Goal: Information Seeking & Learning: Find contact information

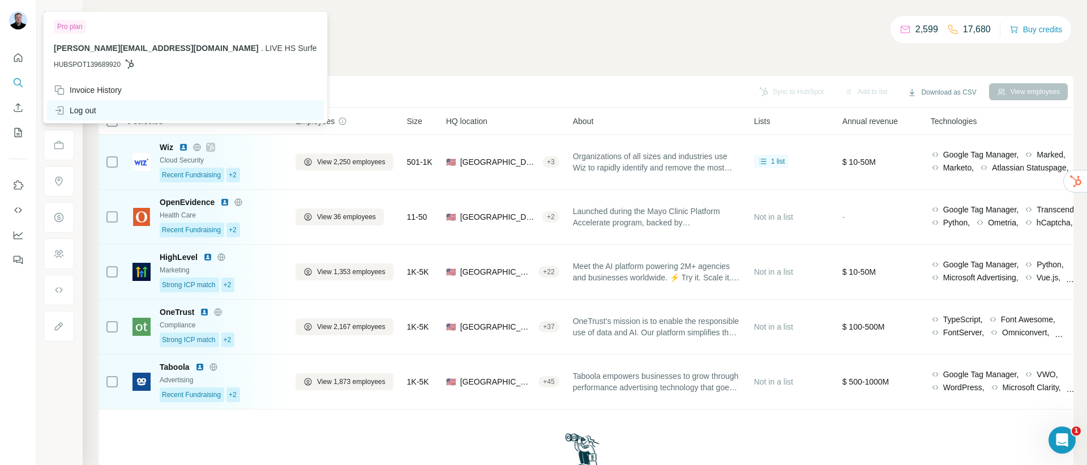
click at [78, 115] on div "Log out" at bounding box center [75, 110] width 42 height 11
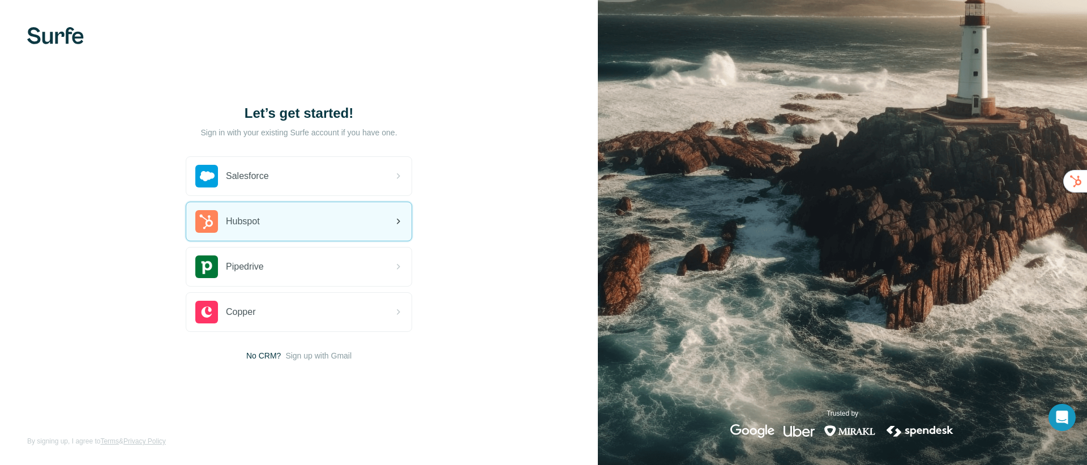
click at [260, 222] on span "Hubspot" at bounding box center [243, 222] width 34 height 14
click at [276, 229] on div "Hubspot" at bounding box center [298, 221] width 225 height 38
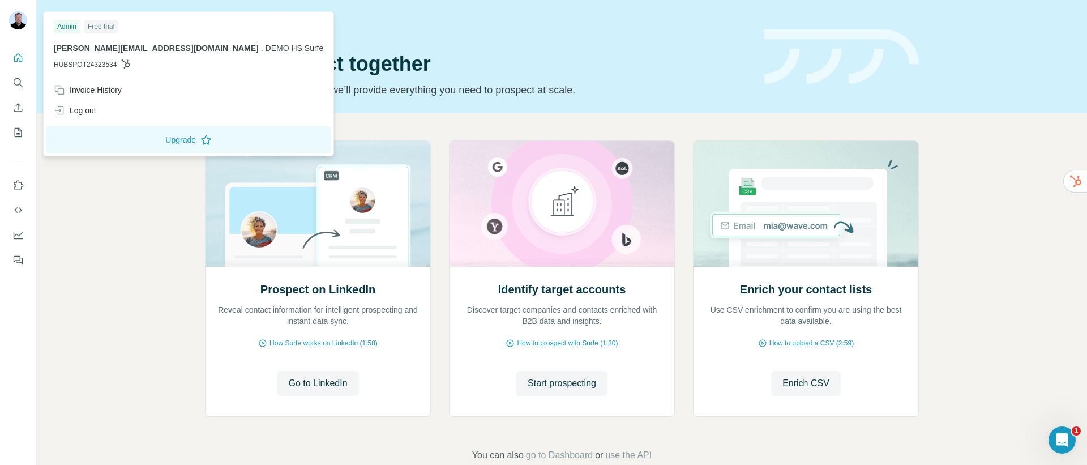
click at [143, 205] on div "Prospect on LinkedIn Reveal contact information for intelligent prospecting and…" at bounding box center [562, 301] width 1050 height 376
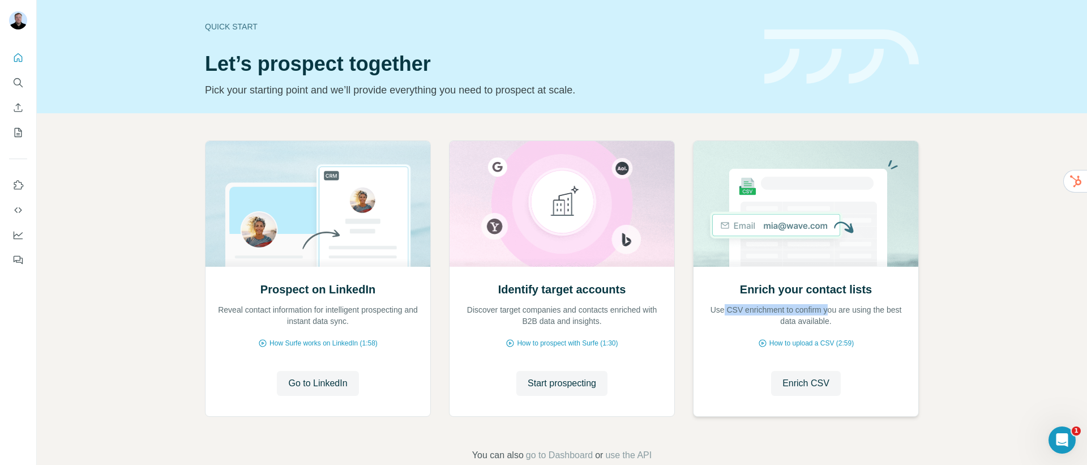
drag, startPoint x: 722, startPoint y: 311, endPoint x: 832, endPoint y: 308, distance: 110.4
click at [832, 308] on p "Use CSV enrichment to confirm you are using the best data available." at bounding box center [806, 315] width 202 height 23
click at [808, 384] on span "Enrich CSV" at bounding box center [805, 383] width 47 height 14
click at [635, 458] on span "use the API" at bounding box center [628, 455] width 46 height 14
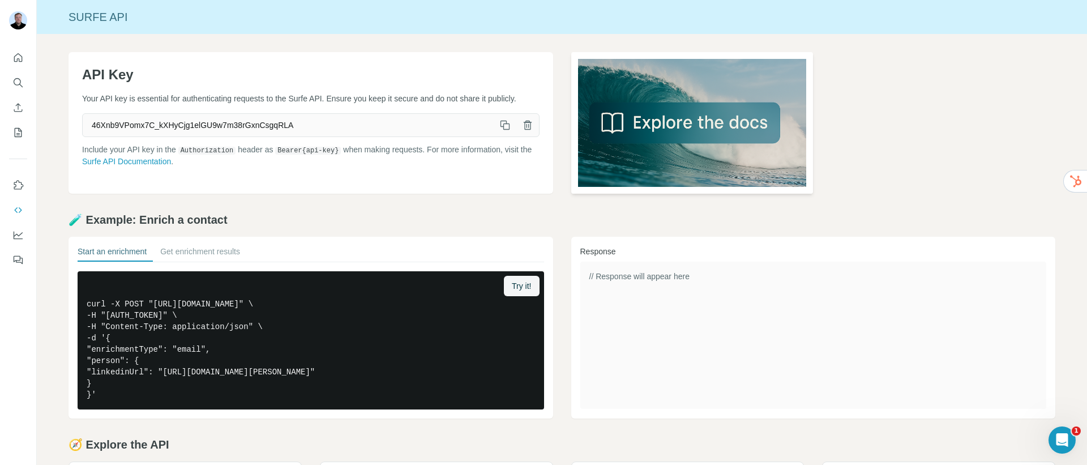
click at [624, 117] on img at bounding box center [692, 123] width 242 height 142
click at [20, 57] on icon "Quick start" at bounding box center [17, 57] width 11 height 11
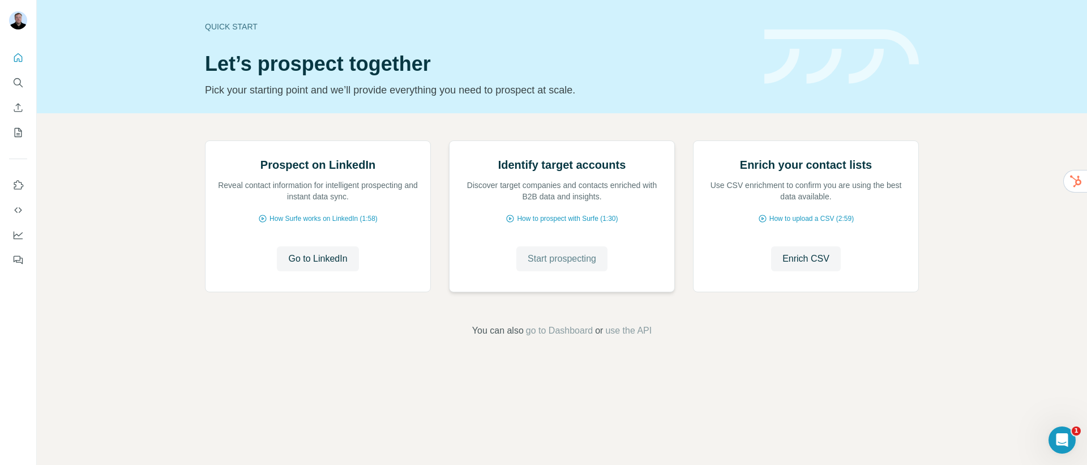
click at [546, 265] on span "Start prospecting" at bounding box center [562, 259] width 68 height 14
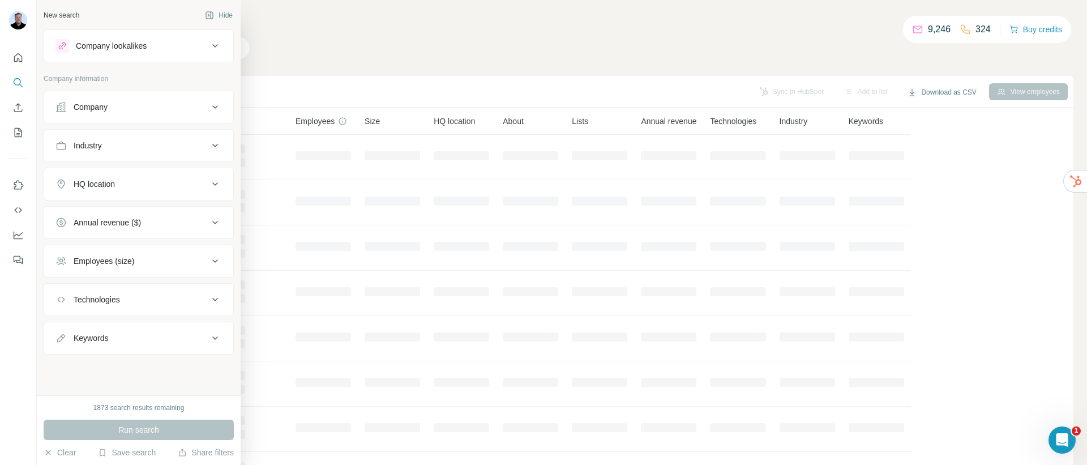
click at [130, 42] on div "Company lookalikes" at bounding box center [111, 45] width 71 height 11
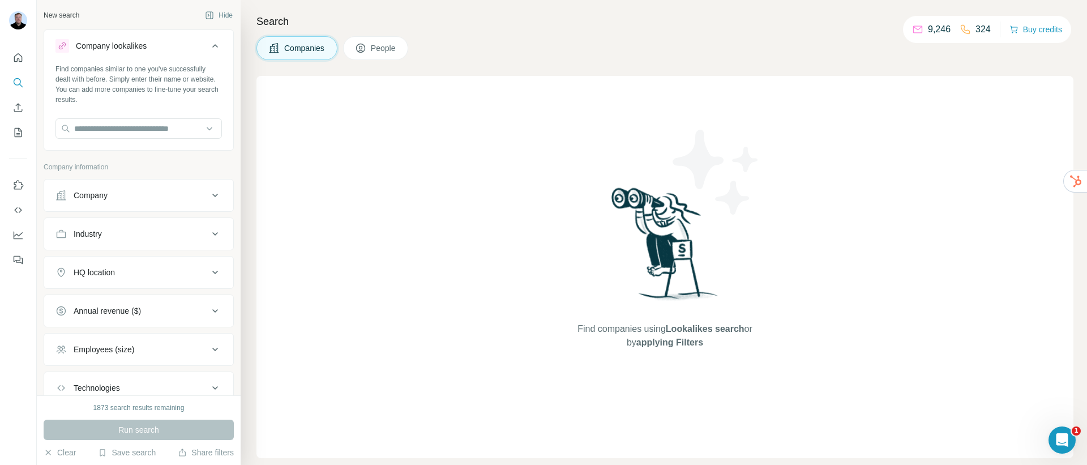
click at [142, 206] on button "Company" at bounding box center [138, 195] width 189 height 27
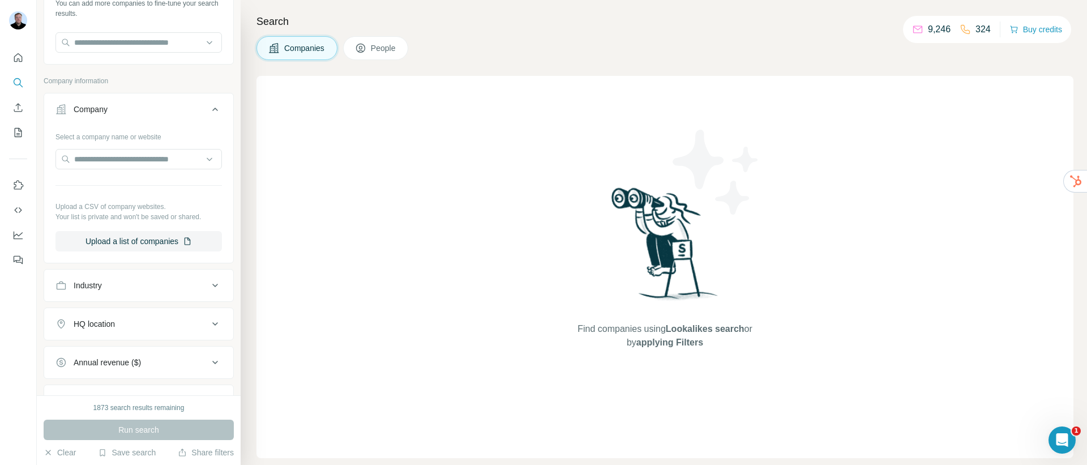
scroll to position [87, 0]
click at [360, 53] on icon at bounding box center [360, 47] width 11 height 11
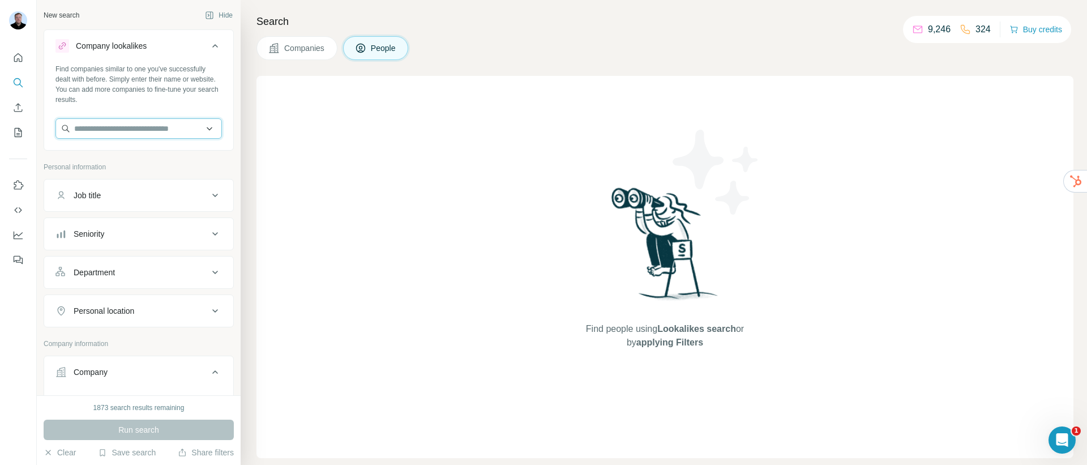
click at [154, 129] on input "text" at bounding box center [138, 128] width 166 height 20
type input "*"
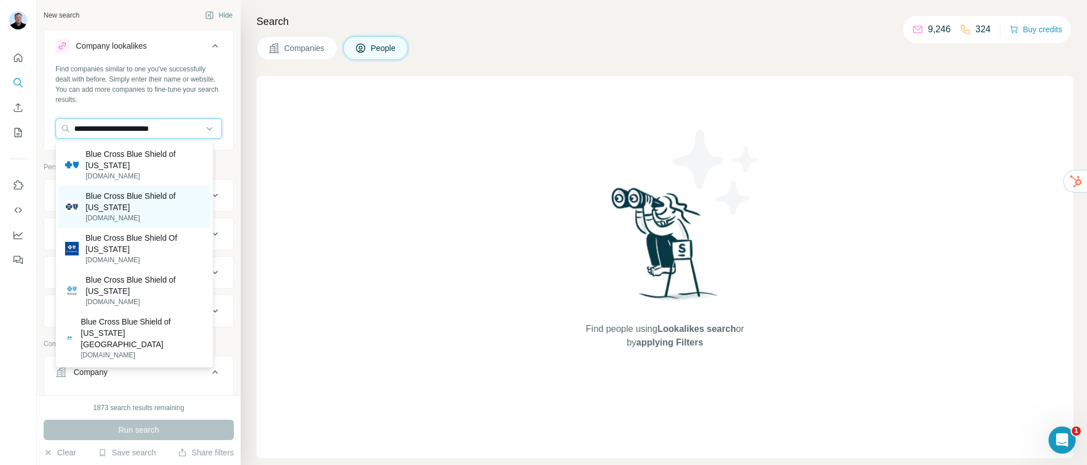
type input "**********"
click at [139, 218] on p "bcbsm.com" at bounding box center [144, 218] width 118 height 10
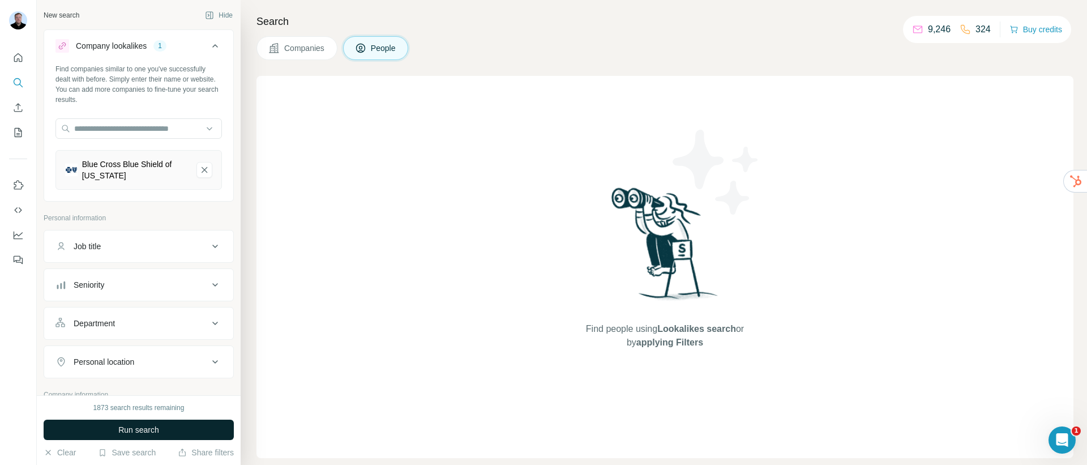
click at [146, 429] on span "Run search" at bounding box center [138, 429] width 41 height 11
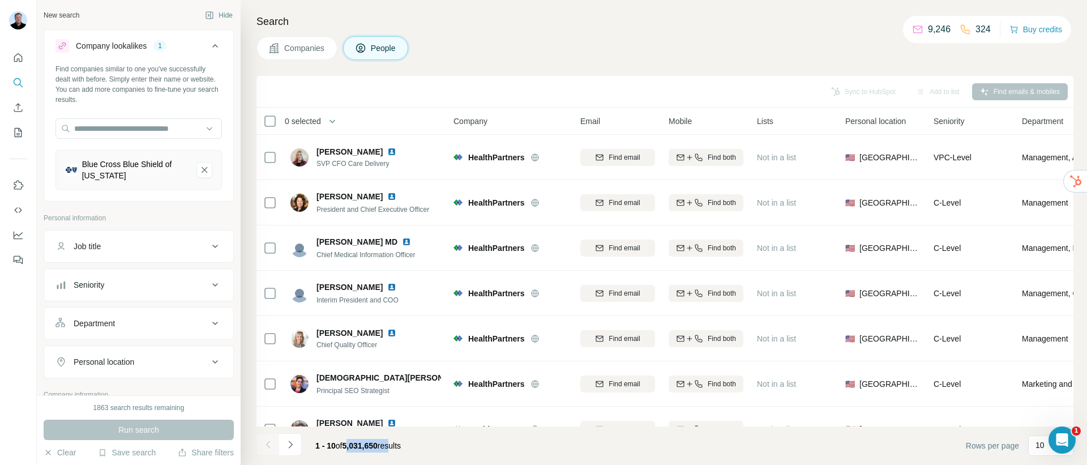
drag, startPoint x: 348, startPoint y: 448, endPoint x: 401, endPoint y: 445, distance: 53.3
click at [401, 445] on span "1 - 10 of 5,031,650 results" at bounding box center [357, 445] width 85 height 9
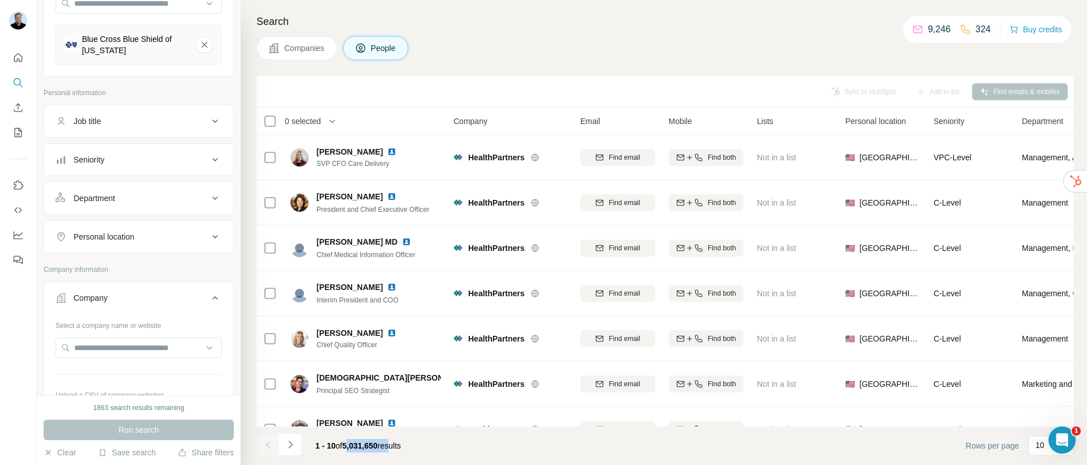
scroll to position [130, 0]
click at [158, 230] on div "Personal location" at bounding box center [131, 231] width 153 height 11
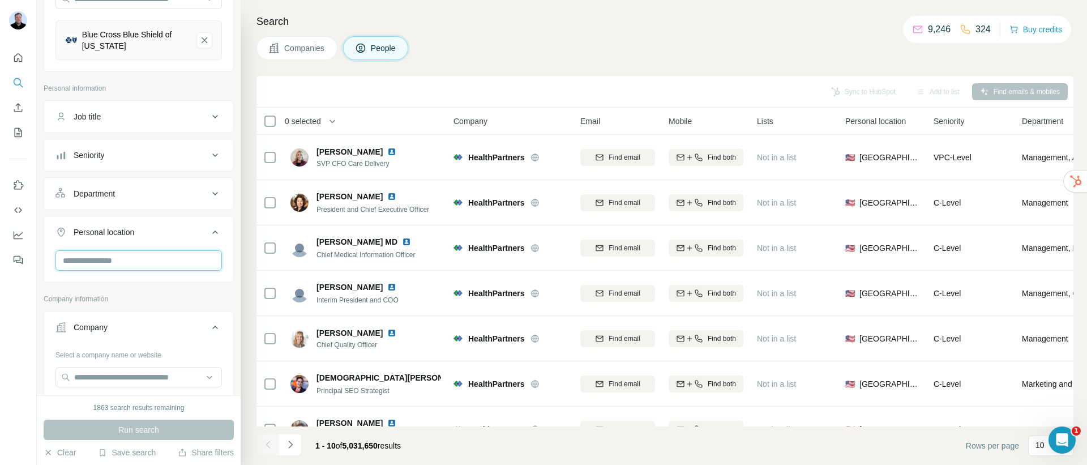
click at [140, 262] on input "text" at bounding box center [138, 260] width 166 height 20
type input "****"
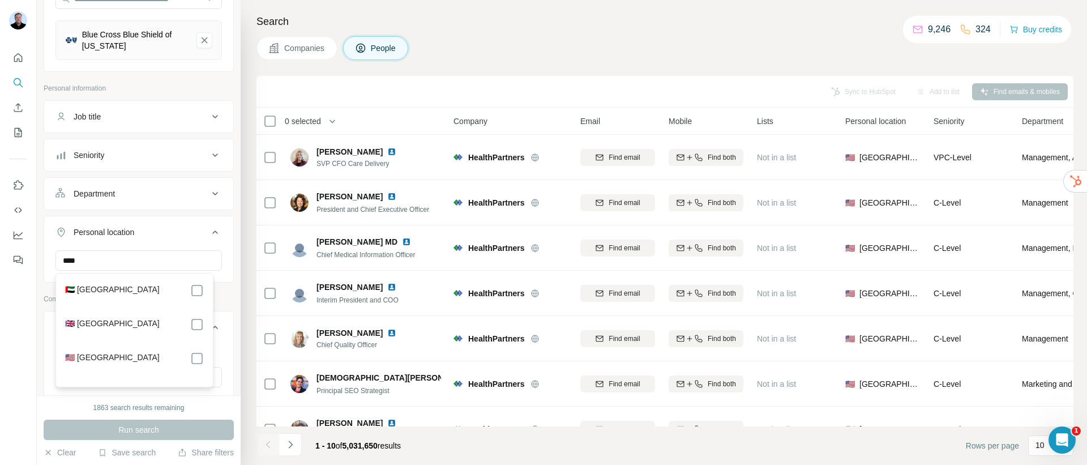
click at [190, 350] on div "🇦🇪 United Arab Emirates 🇬🇧 United Kingdom 🇺🇸 United States" at bounding box center [134, 330] width 152 height 109
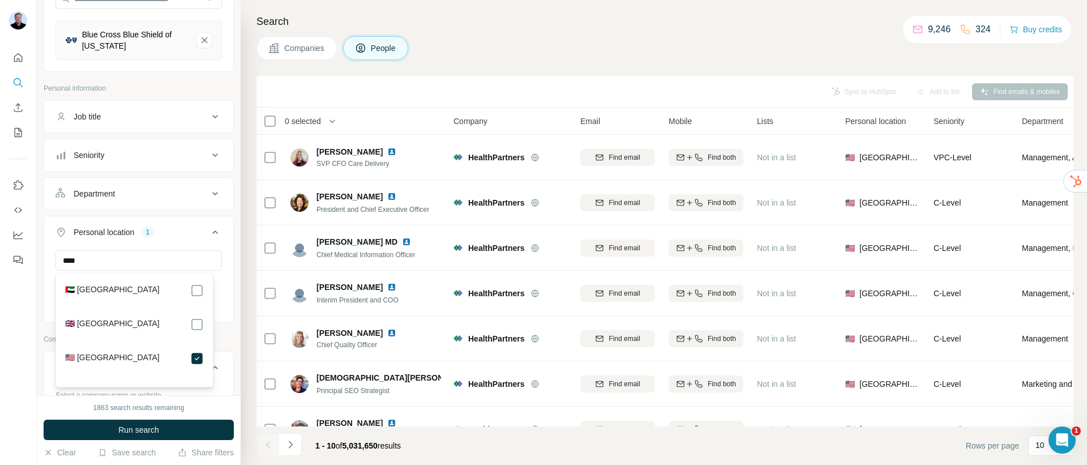
click at [175, 436] on button "Run search" at bounding box center [139, 429] width 190 height 20
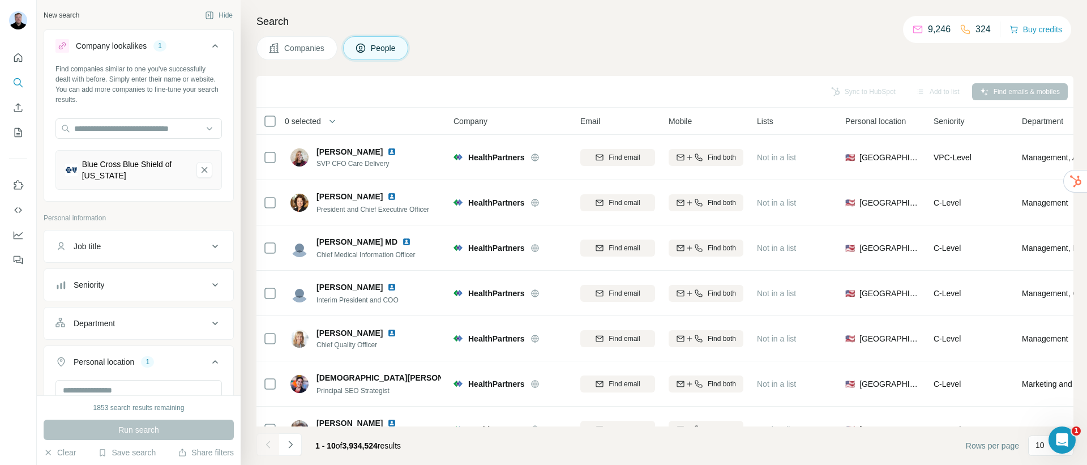
click at [102, 252] on button "Job title" at bounding box center [138, 246] width 189 height 27
click at [145, 280] on input "text" at bounding box center [127, 274] width 144 height 20
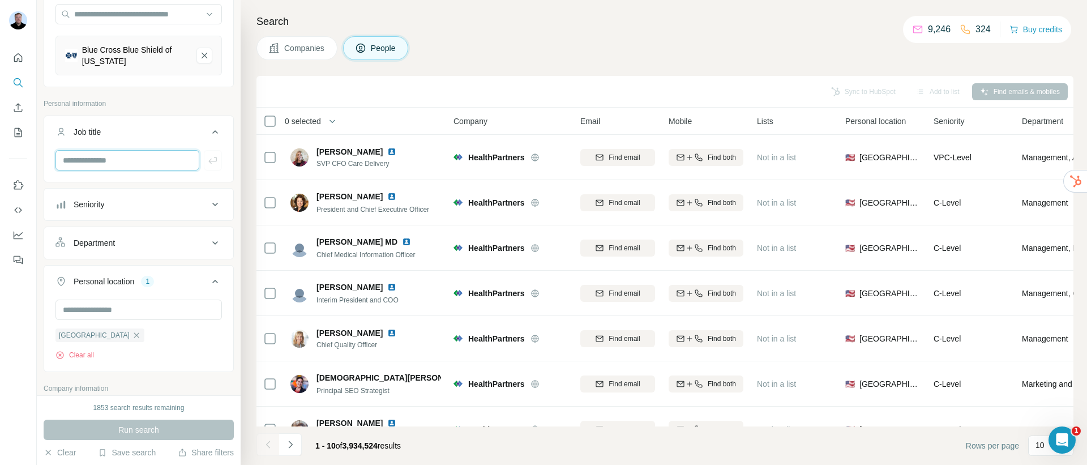
scroll to position [115, 0]
click at [79, 198] on div "Seniority" at bounding box center [89, 203] width 31 height 11
click at [63, 254] on icon at bounding box center [62, 254] width 14 height 14
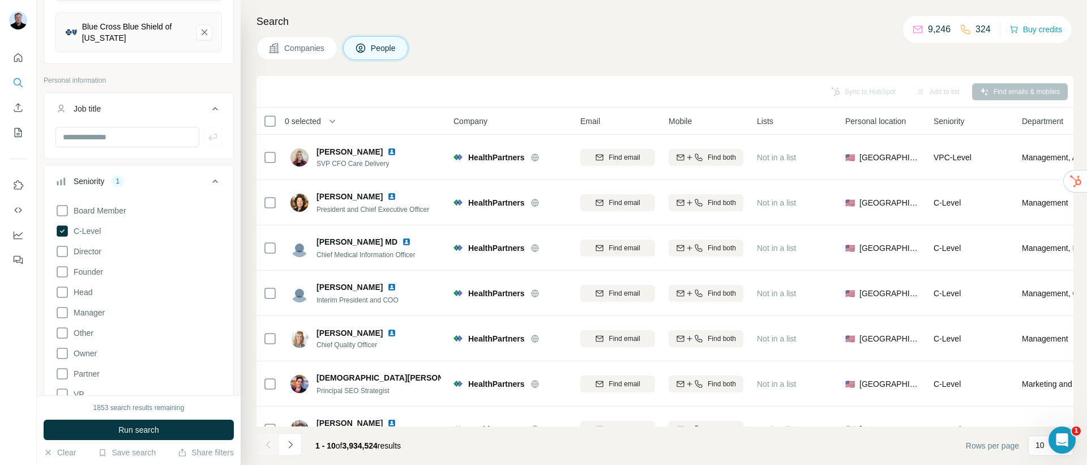
scroll to position [199, 0]
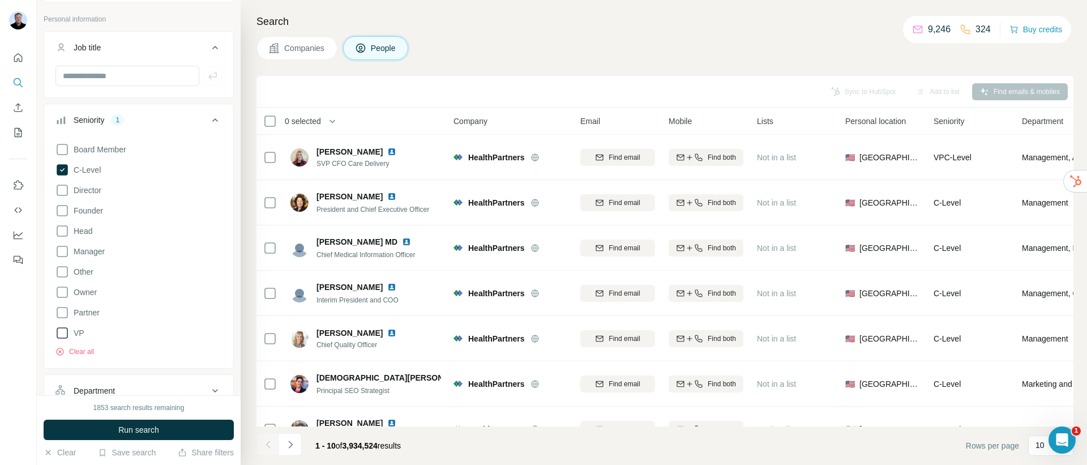
click at [62, 332] on icon at bounding box center [62, 333] width 14 height 14
drag, startPoint x: 63, startPoint y: 188, endPoint x: 69, endPoint y: 203, distance: 16.0
click at [63, 188] on icon at bounding box center [62, 190] width 14 height 14
click at [130, 426] on span "Run search" at bounding box center [138, 429] width 41 height 11
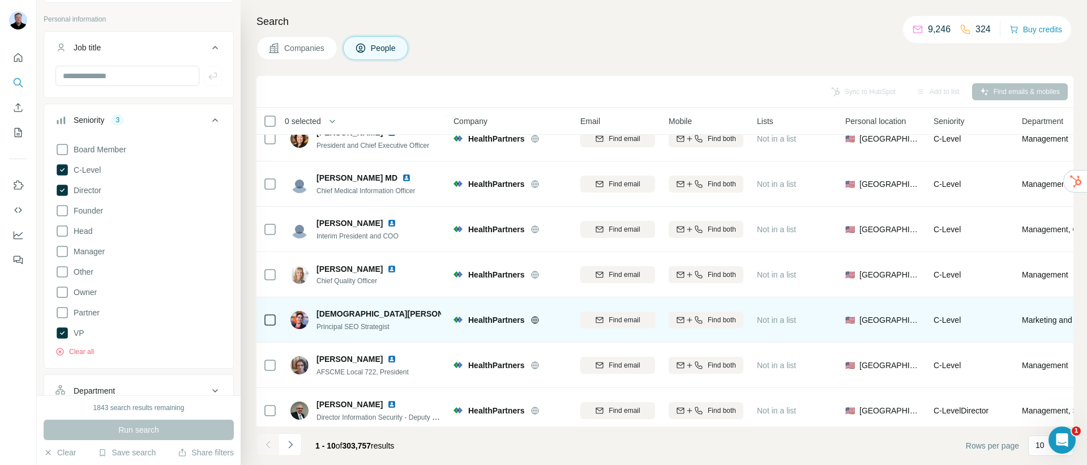
scroll to position [168, 0]
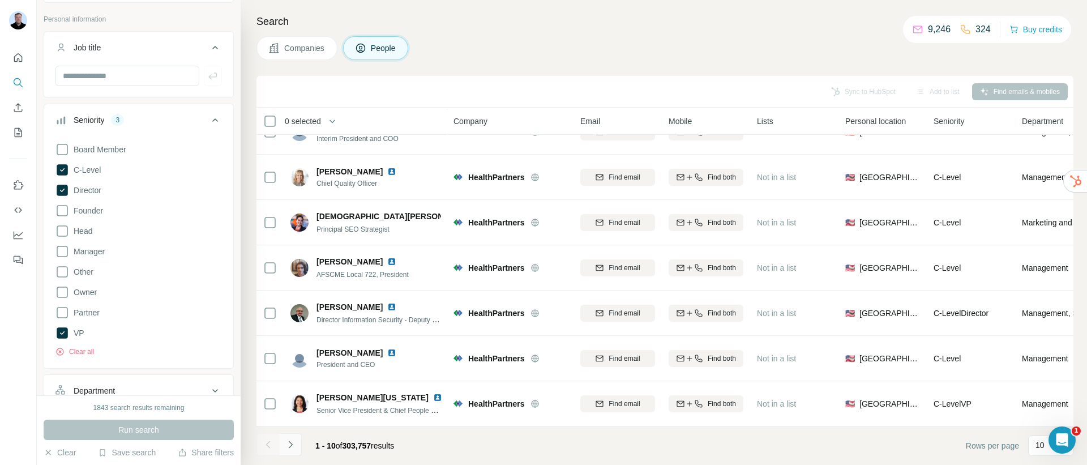
click at [290, 444] on icon "Navigate to next page" at bounding box center [290, 444] width 11 height 11
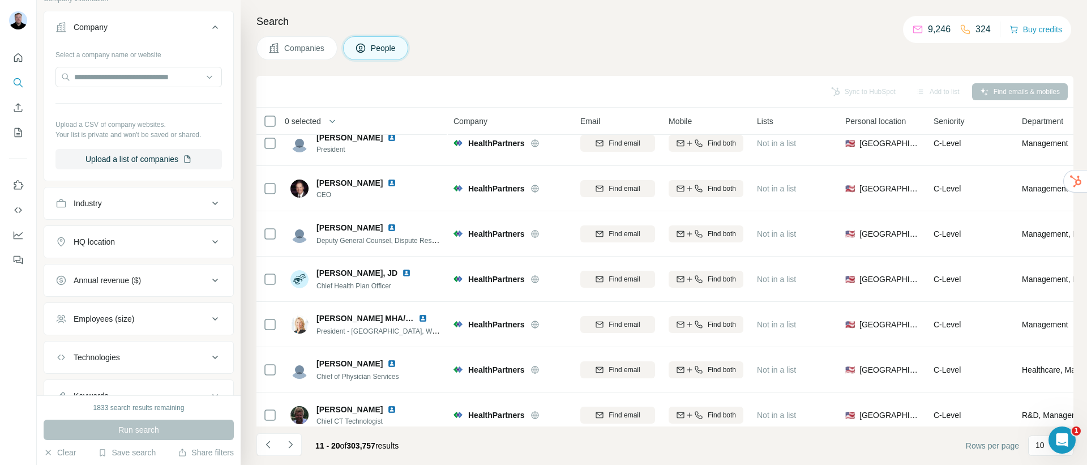
scroll to position [785, 0]
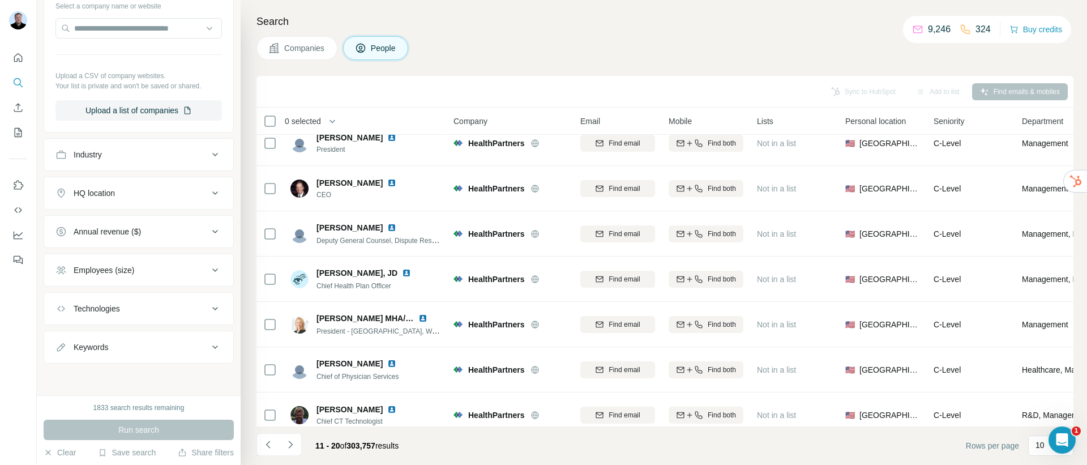
click at [131, 195] on div "HQ location" at bounding box center [131, 192] width 153 height 11
click at [136, 225] on input "text" at bounding box center [138, 221] width 166 height 20
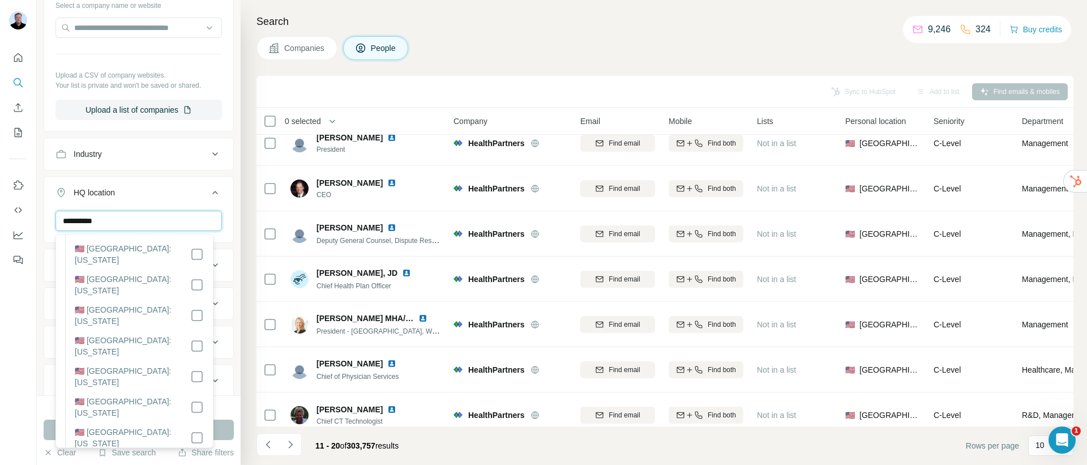
scroll to position [577, 0]
type input "**********"
click at [225, 426] on button "Run search" at bounding box center [139, 429] width 190 height 20
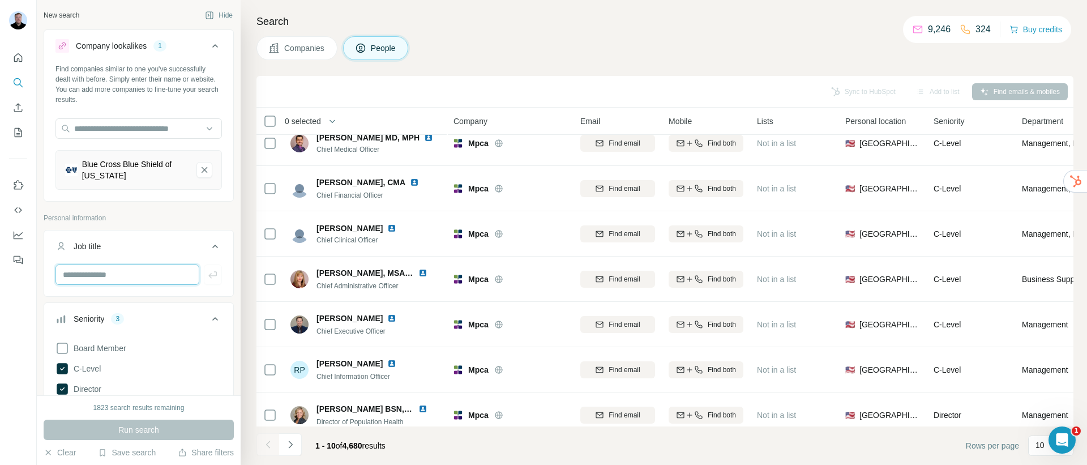
click at [112, 280] on input "text" at bounding box center [127, 274] width 144 height 20
type input "***"
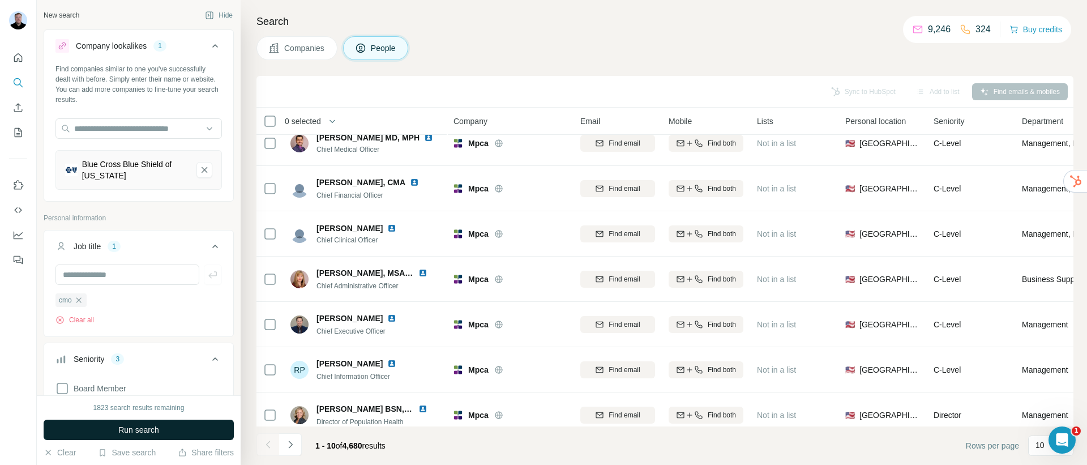
click at [138, 426] on span "Run search" at bounding box center [138, 429] width 41 height 11
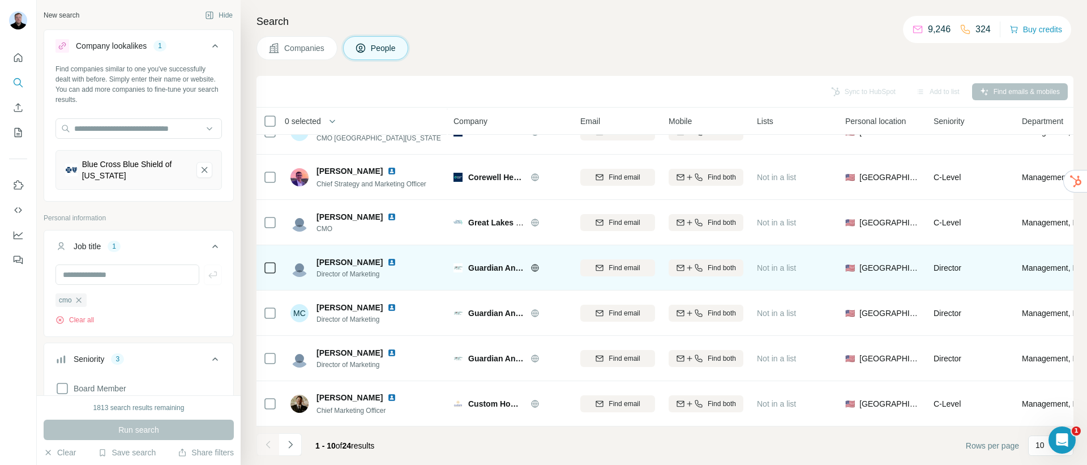
scroll to position [168, 0]
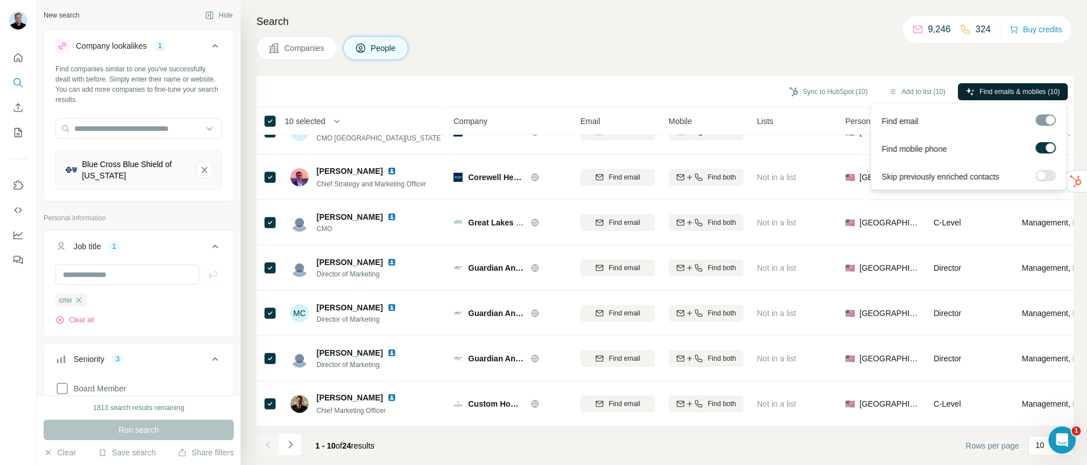
click at [1002, 93] on span "Find emails & mobiles (10)" at bounding box center [1019, 92] width 80 height 10
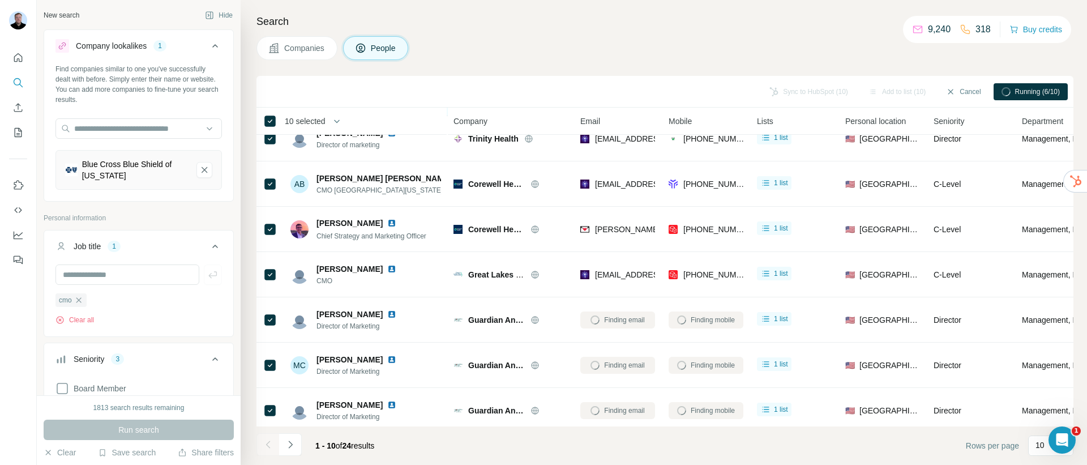
scroll to position [0, 0]
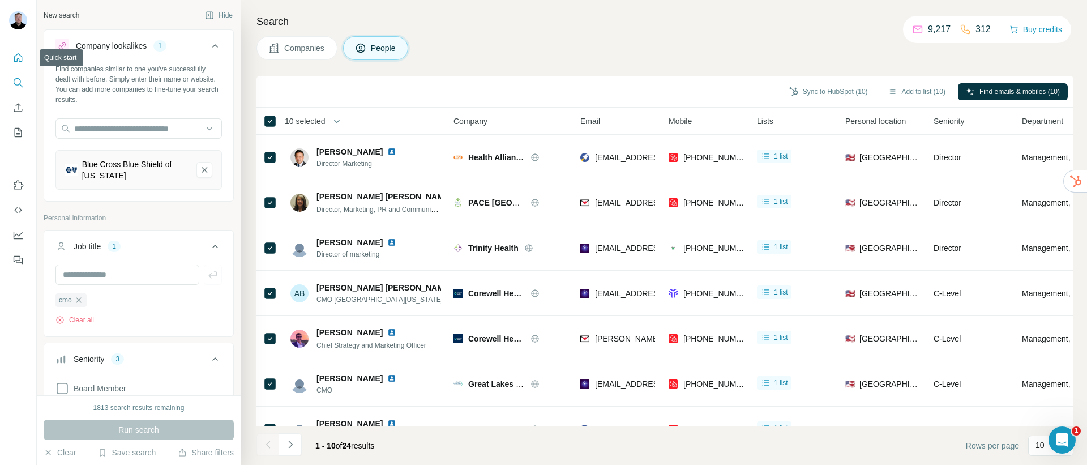
click at [17, 59] on icon "Quick start" at bounding box center [18, 57] width 8 height 8
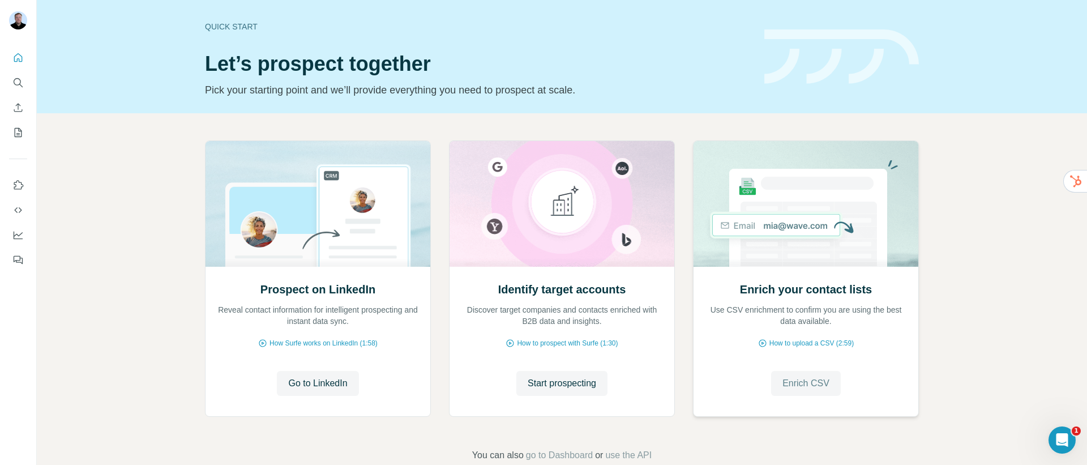
click at [782, 385] on span "Enrich CSV" at bounding box center [805, 383] width 47 height 14
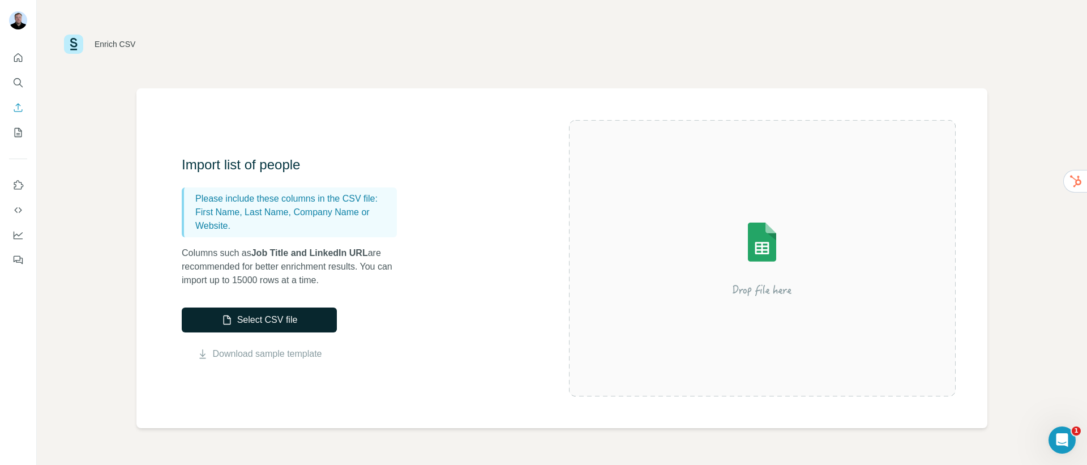
click at [253, 326] on button "Select CSV file" at bounding box center [259, 319] width 155 height 25
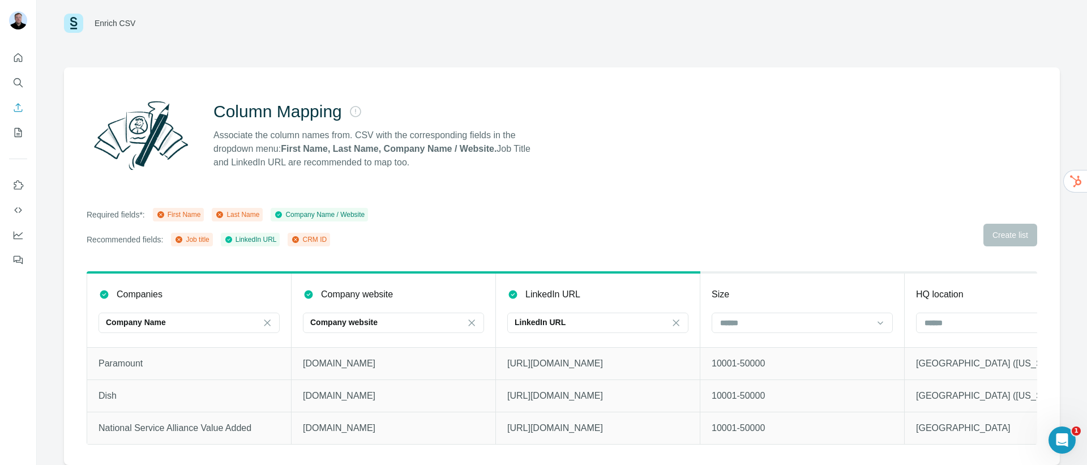
scroll to position [29, 0]
drag, startPoint x: 996, startPoint y: 229, endPoint x: 1004, endPoint y: 226, distance: 7.9
click at [996, 229] on div "Required fields*: First Name Last Name Company Name / Website Recommended field…" at bounding box center [562, 227] width 950 height 38
click at [12, 134] on icon "My lists" at bounding box center [17, 132] width 11 height 11
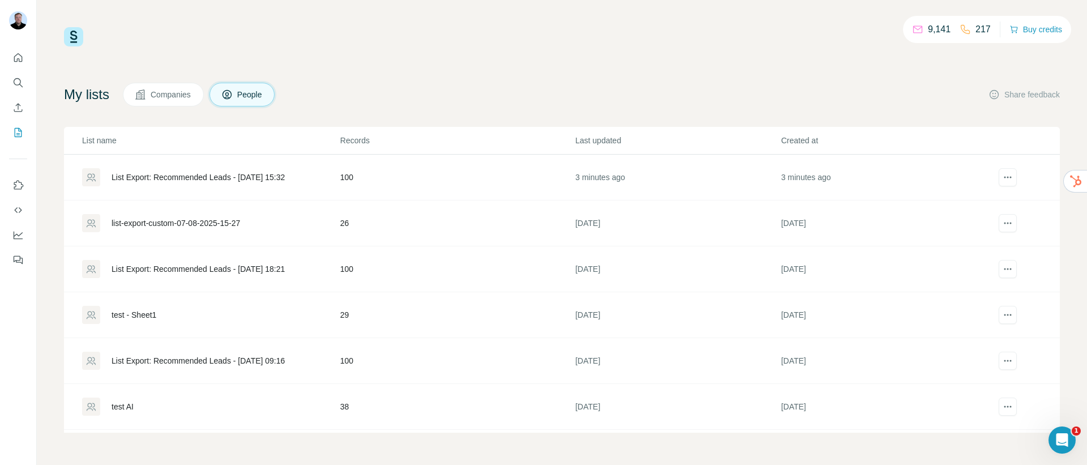
click at [161, 176] on div "List Export: Recommended Leads - 19/08/2025 15:32" at bounding box center [198, 177] width 173 height 11
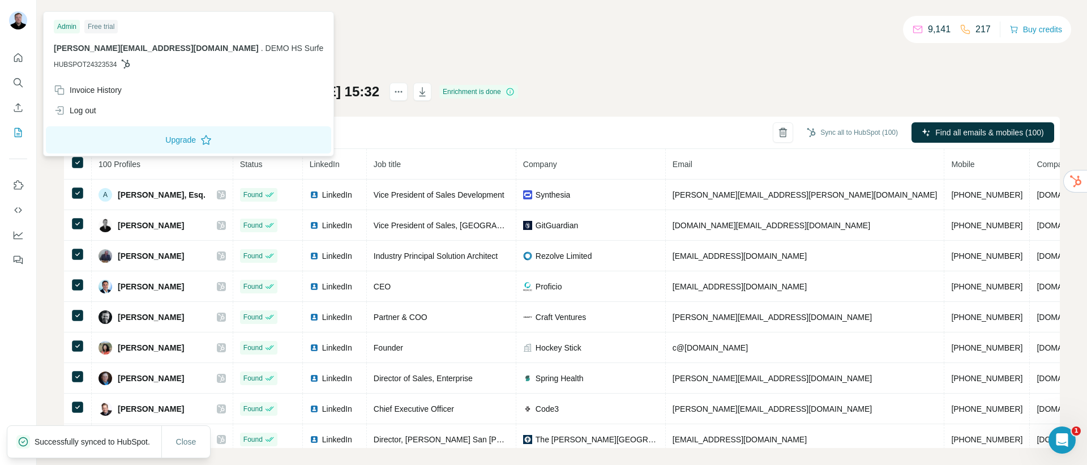
click at [12, 19] on img at bounding box center [18, 20] width 18 height 18
click at [96, 113] on div "Log out" at bounding box center [75, 110] width 42 height 11
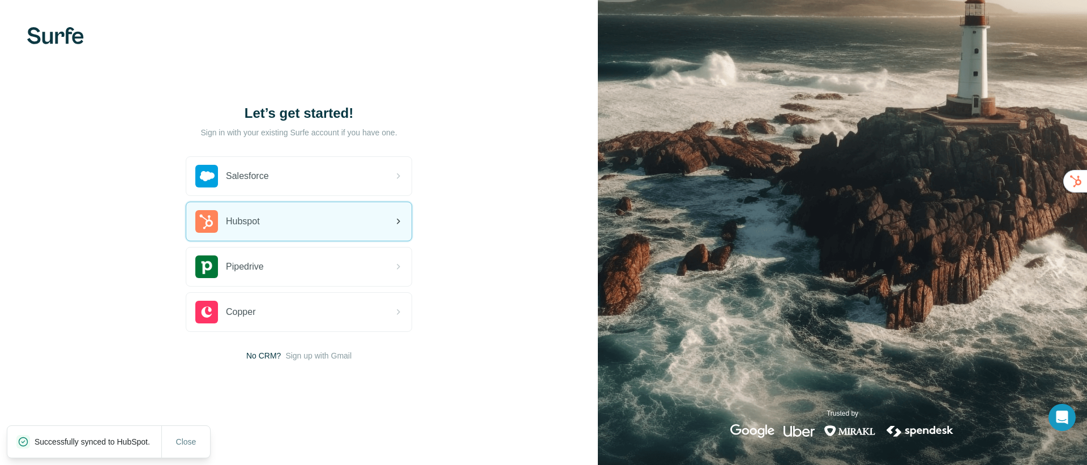
click at [234, 234] on div "Hubspot" at bounding box center [298, 221] width 225 height 38
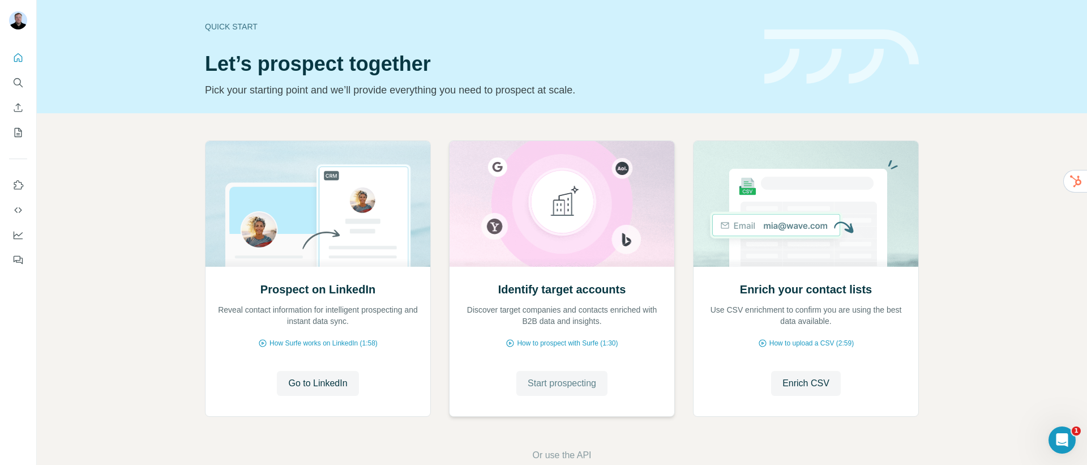
click at [559, 392] on button "Start prospecting" at bounding box center [561, 383] width 91 height 25
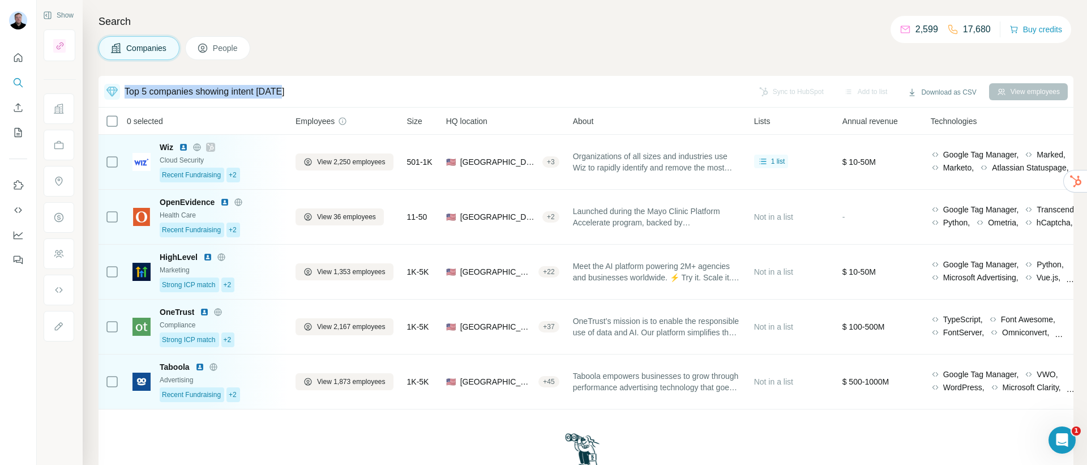
drag, startPoint x: 326, startPoint y: 93, endPoint x: 123, endPoint y: 96, distance: 203.2
click at [123, 96] on div "Top 5 companies showing intent [DATE]" at bounding box center [425, 92] width 642 height 16
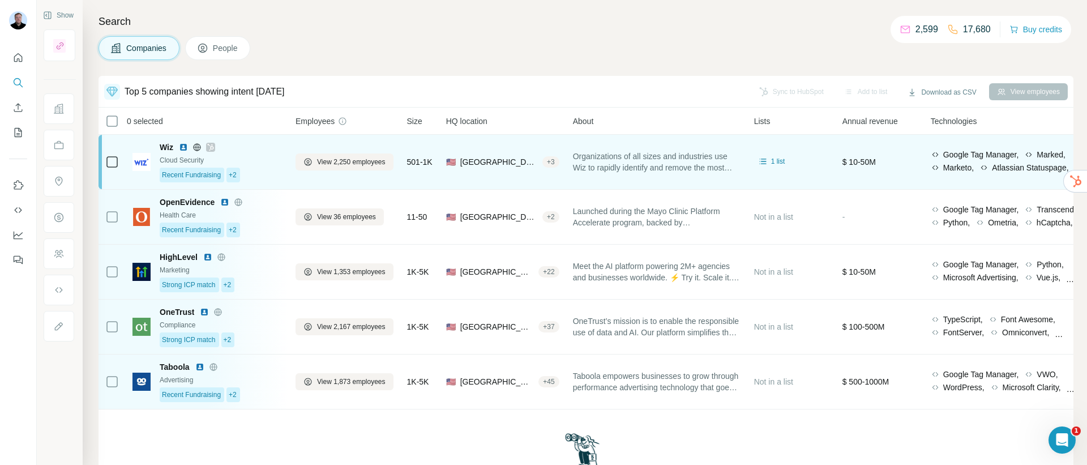
click at [716, 167] on span "Organizations of all sizes and industries use Wiz to rapidly identify and remov…" at bounding box center [657, 162] width 168 height 23
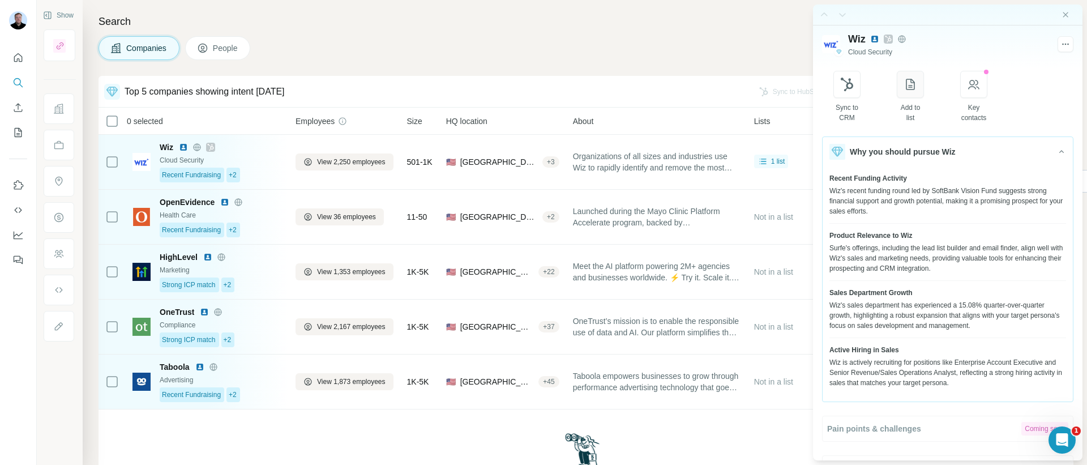
click at [917, 88] on icon "button" at bounding box center [910, 85] width 14 height 14
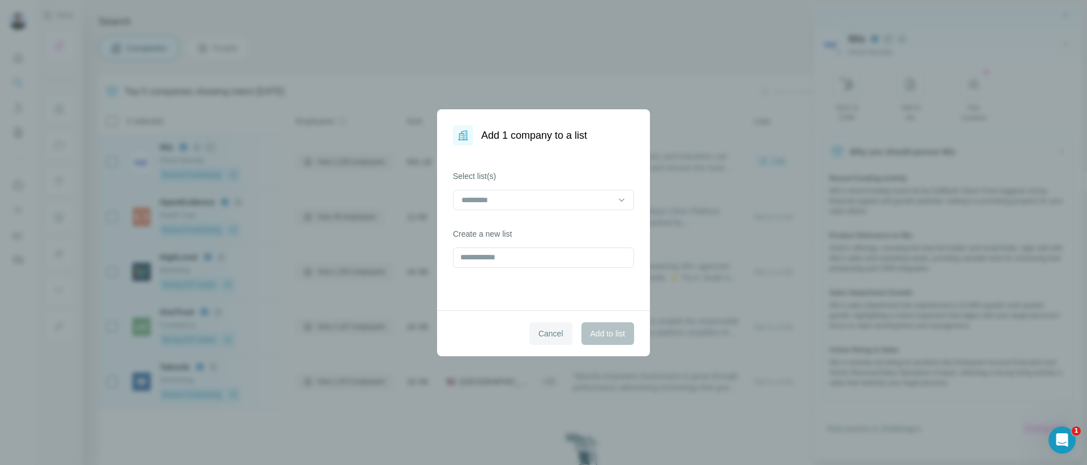
click at [547, 335] on span "Cancel" at bounding box center [550, 333] width 25 height 11
